Goal: Task Accomplishment & Management: Complete application form

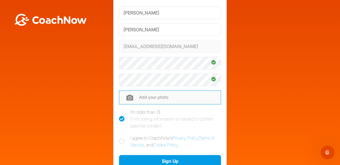
click at [150, 94] on input "file" at bounding box center [170, 97] width 102 height 14
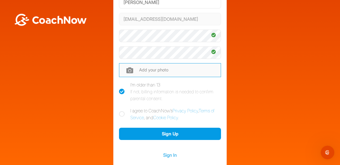
scroll to position [72, 0]
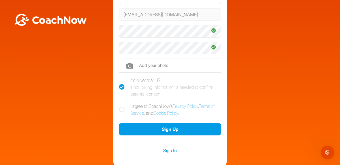
click at [119, 110] on icon at bounding box center [122, 109] width 6 height 6
click at [119, 106] on input "I agree to CoachNow's Privacy Policy , Terms of Service , and Cookie Policy ." at bounding box center [121, 104] width 4 height 4
checkbox input "true"
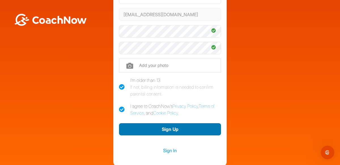
click at [173, 130] on button "Sign Up" at bounding box center [170, 129] width 102 height 12
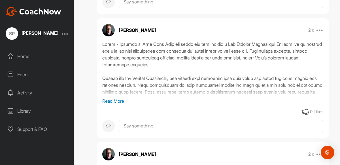
scroll to position [164, 0]
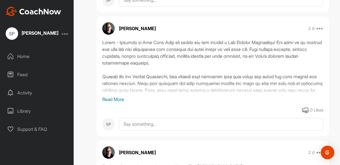
click at [110, 102] on p "Read More" at bounding box center [212, 99] width 221 height 7
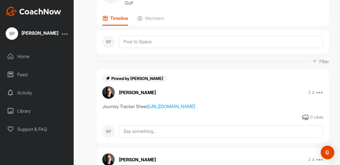
scroll to position [0, 0]
